Goal: Information Seeking & Learning: Learn about a topic

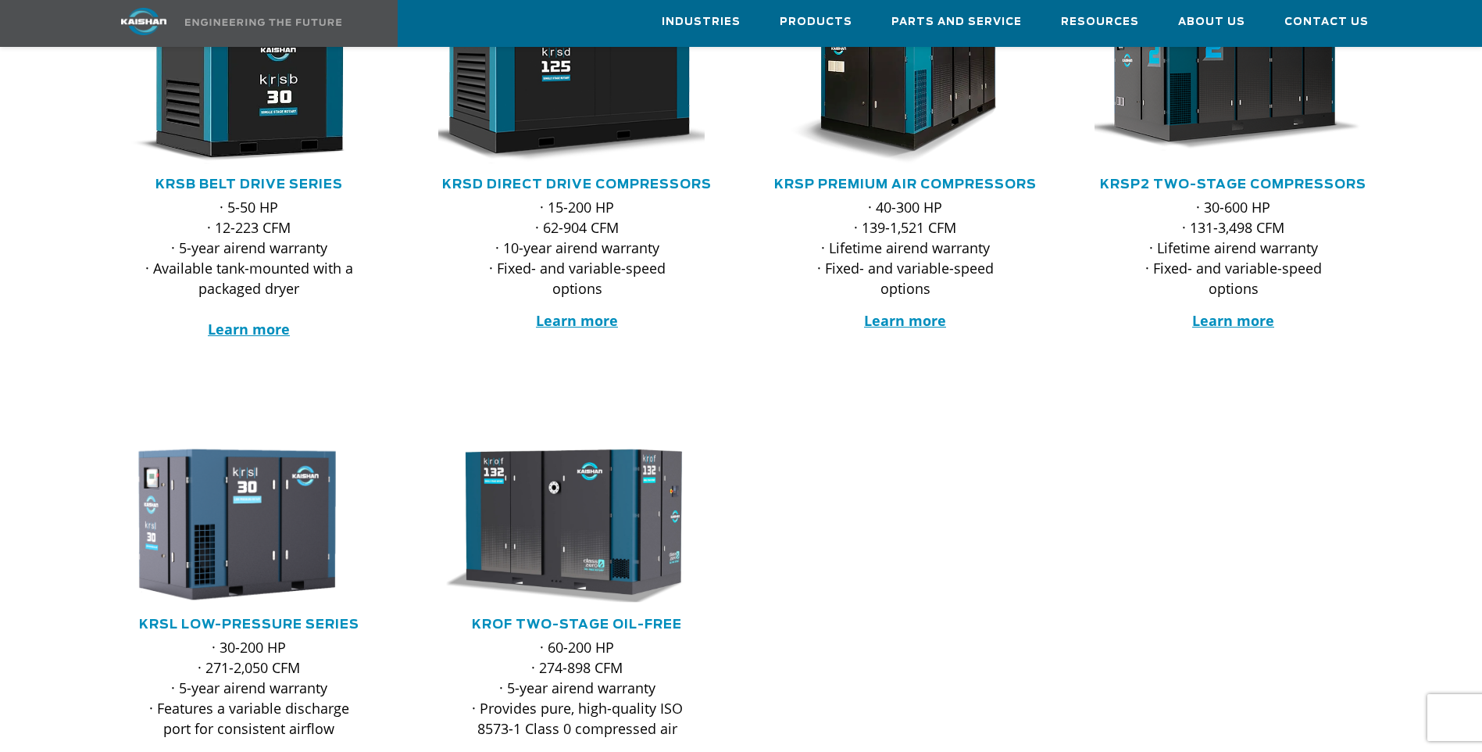
scroll to position [391, 0]
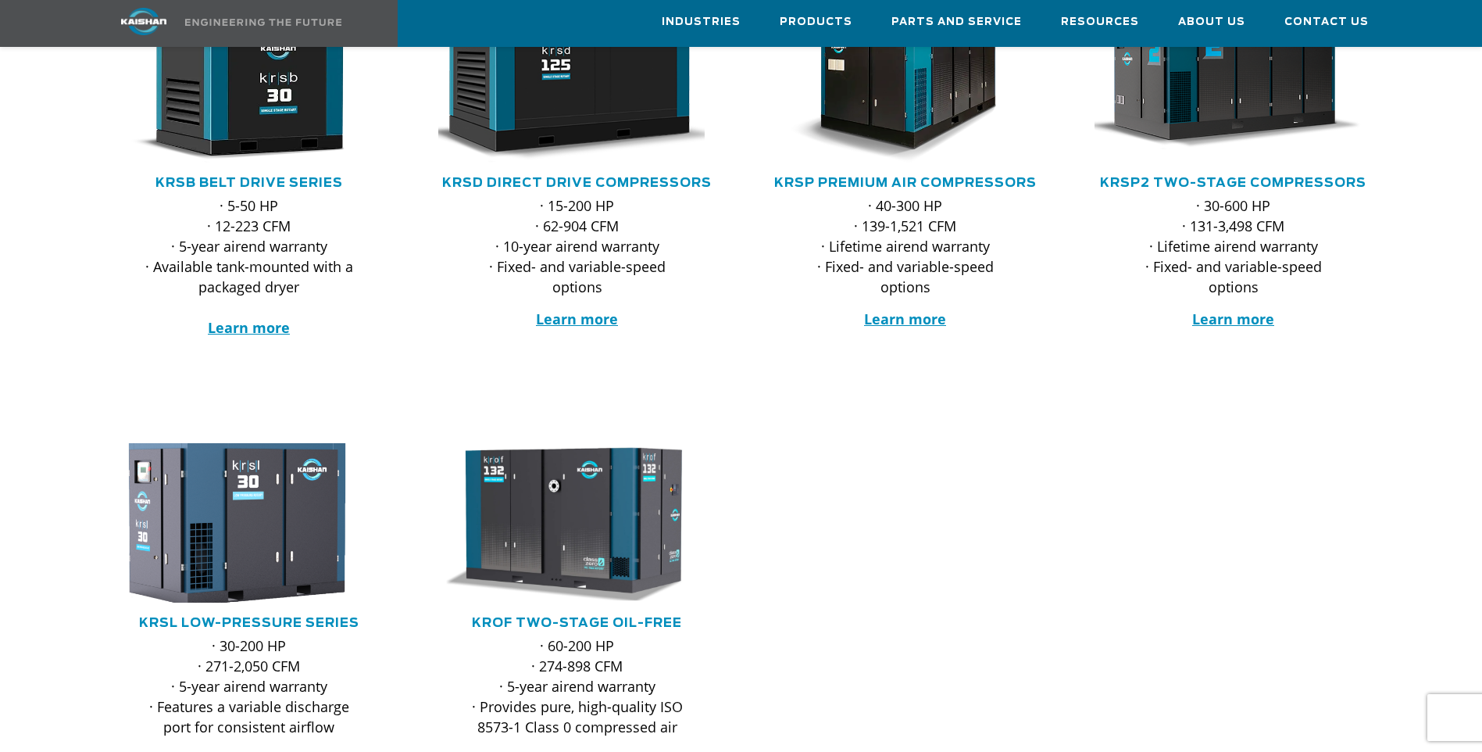
click at [290, 531] on img at bounding box center [237, 522] width 306 height 175
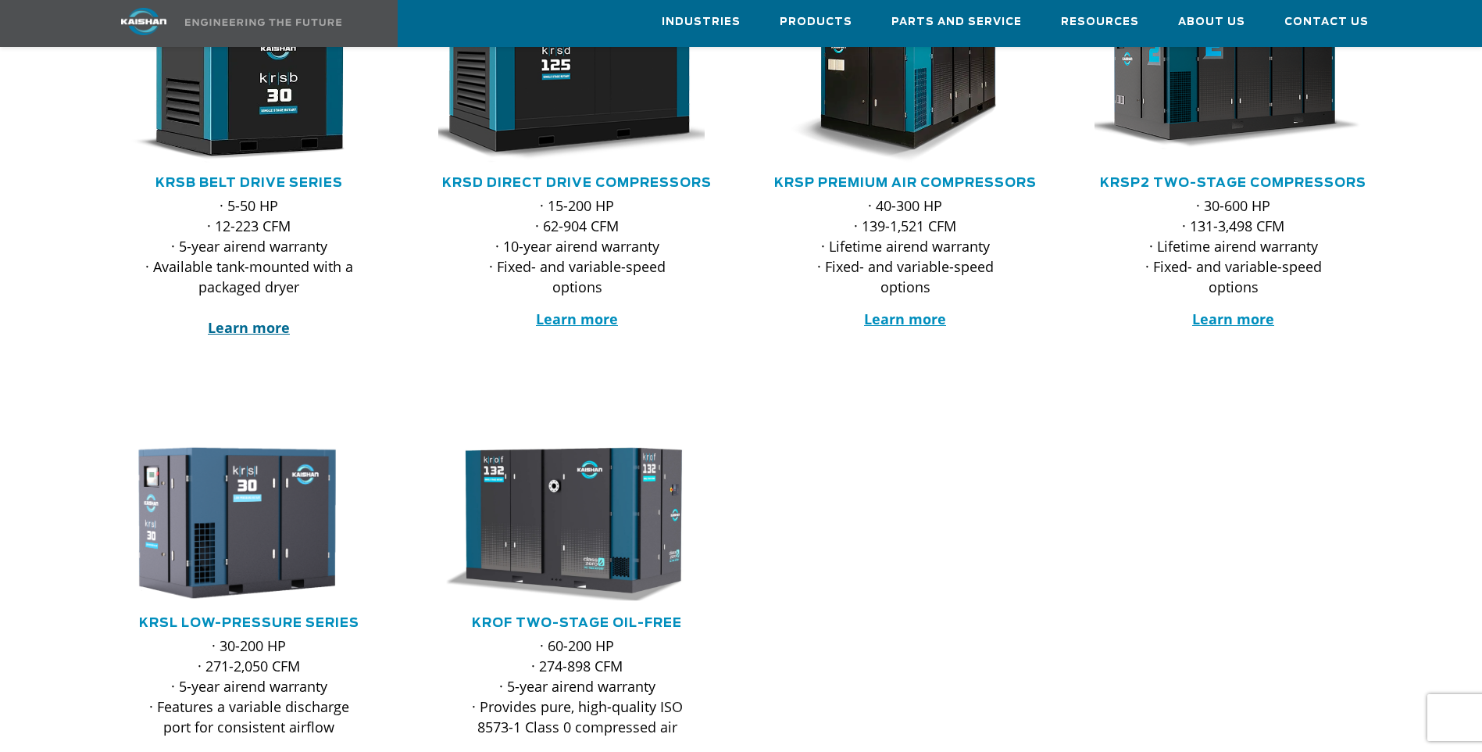
click at [254, 318] on strong "Learn more" at bounding box center [249, 327] width 82 height 19
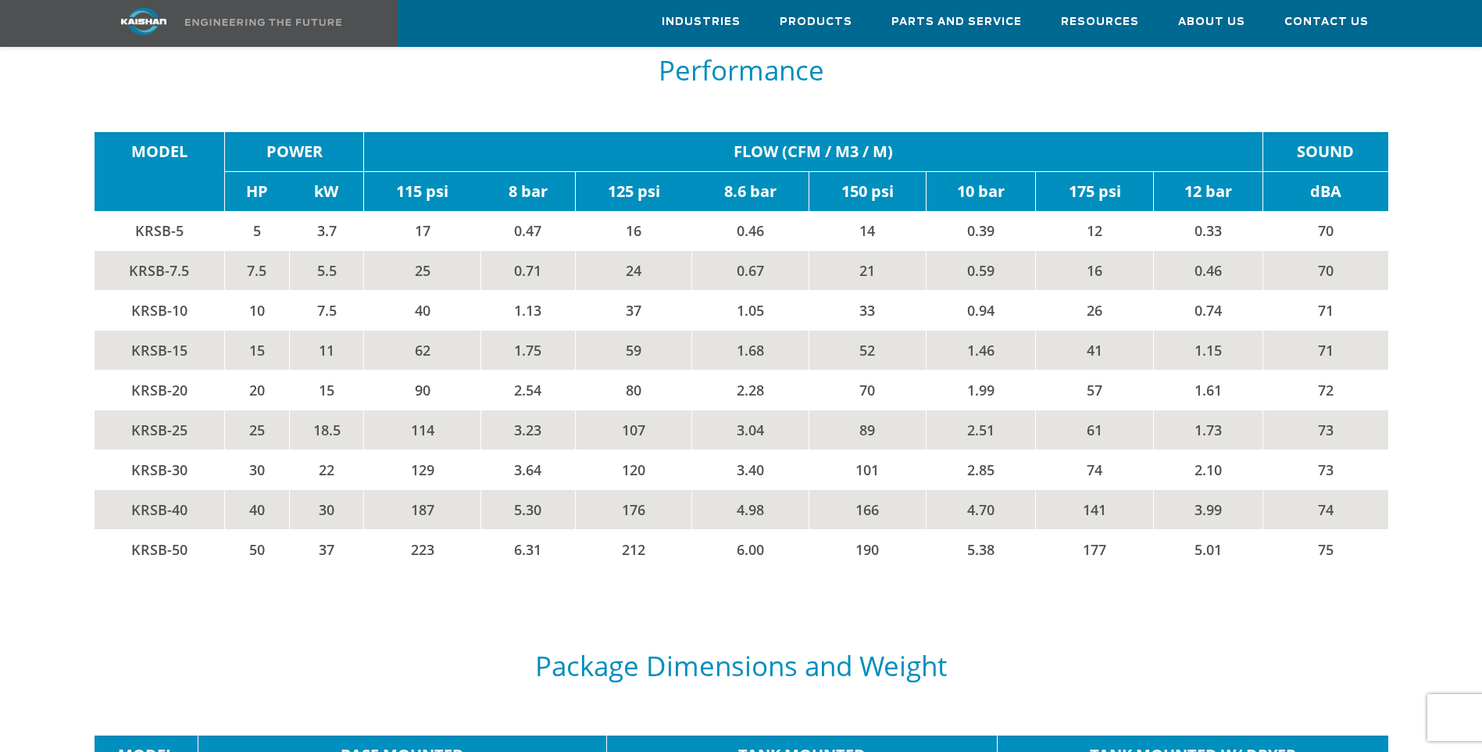
scroll to position [2735, 0]
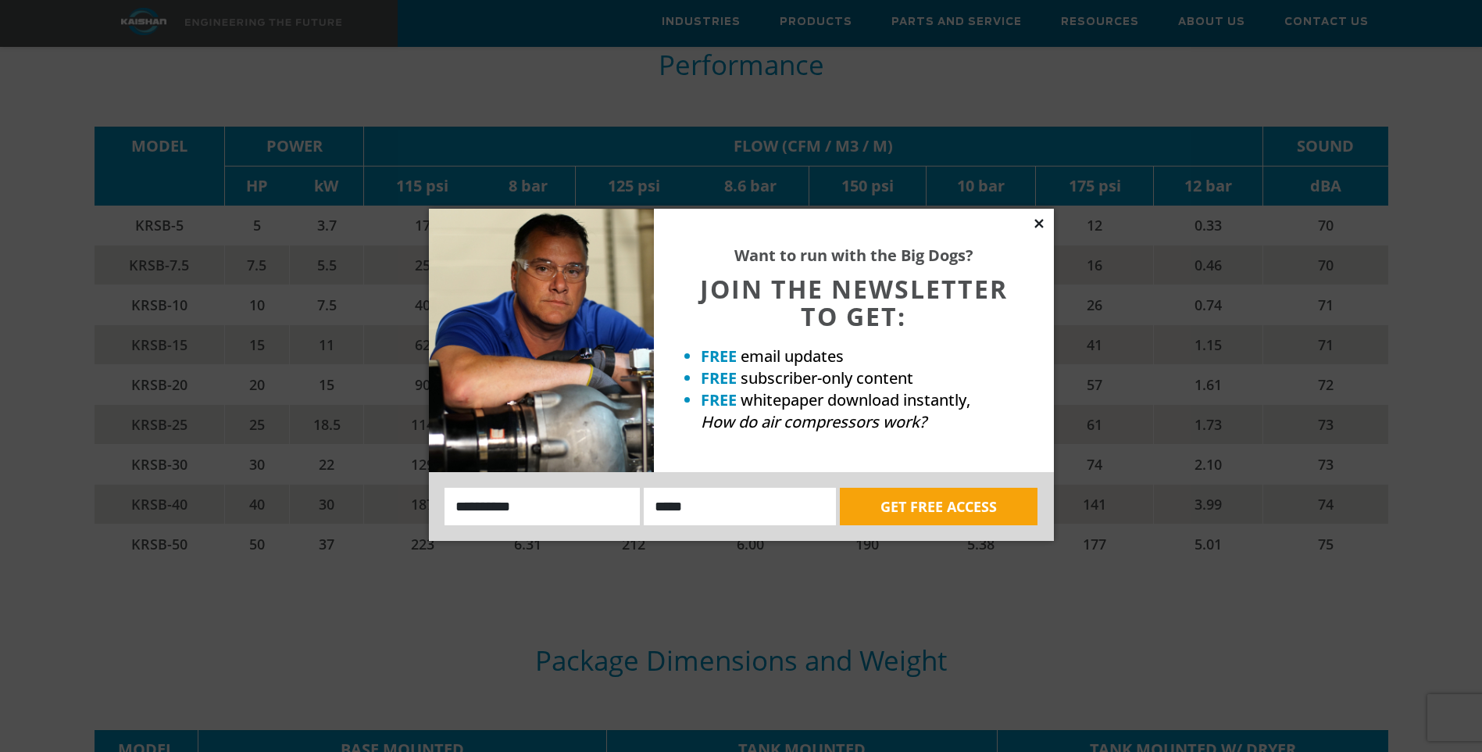
click at [1042, 223] on icon at bounding box center [1039, 223] width 14 height 14
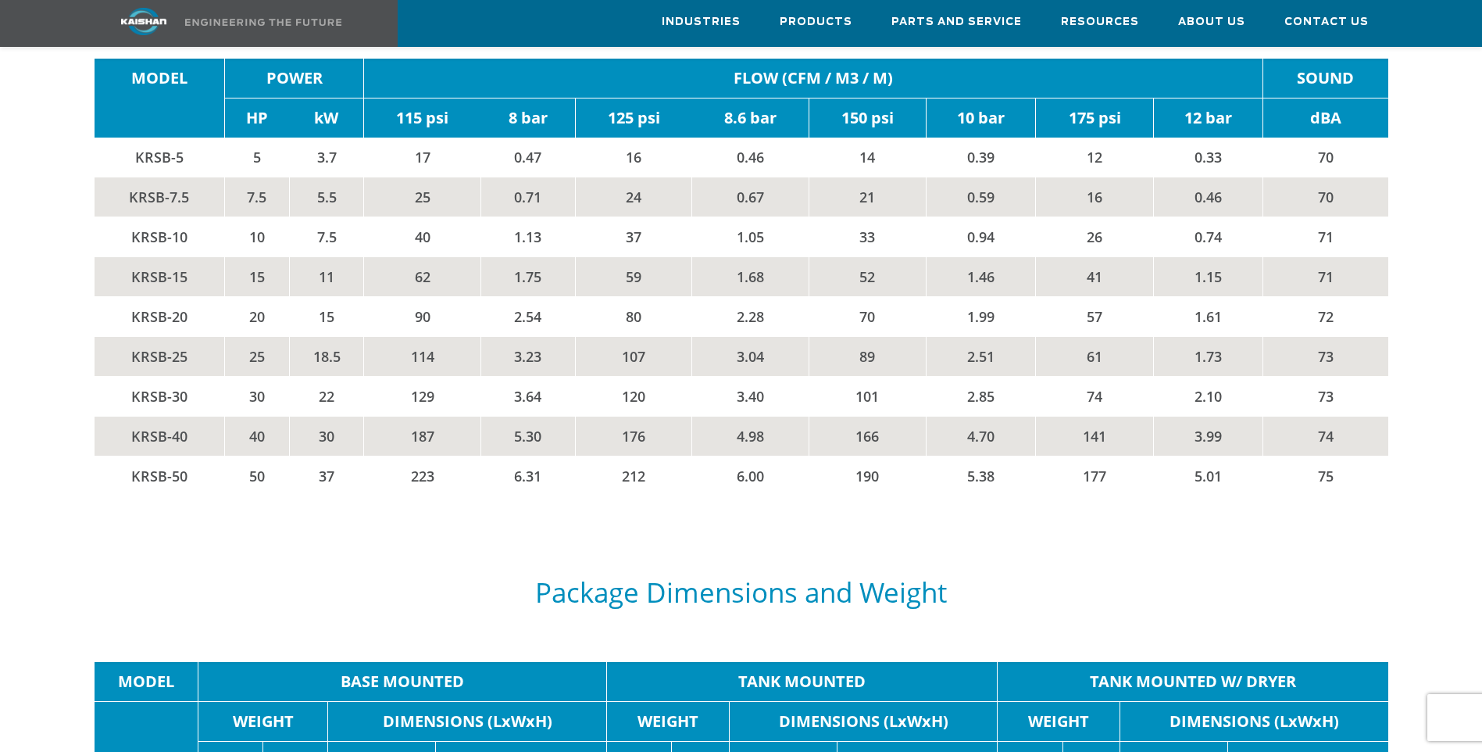
scroll to position [2891, 0]
